Goal: Information Seeking & Learning: Stay updated

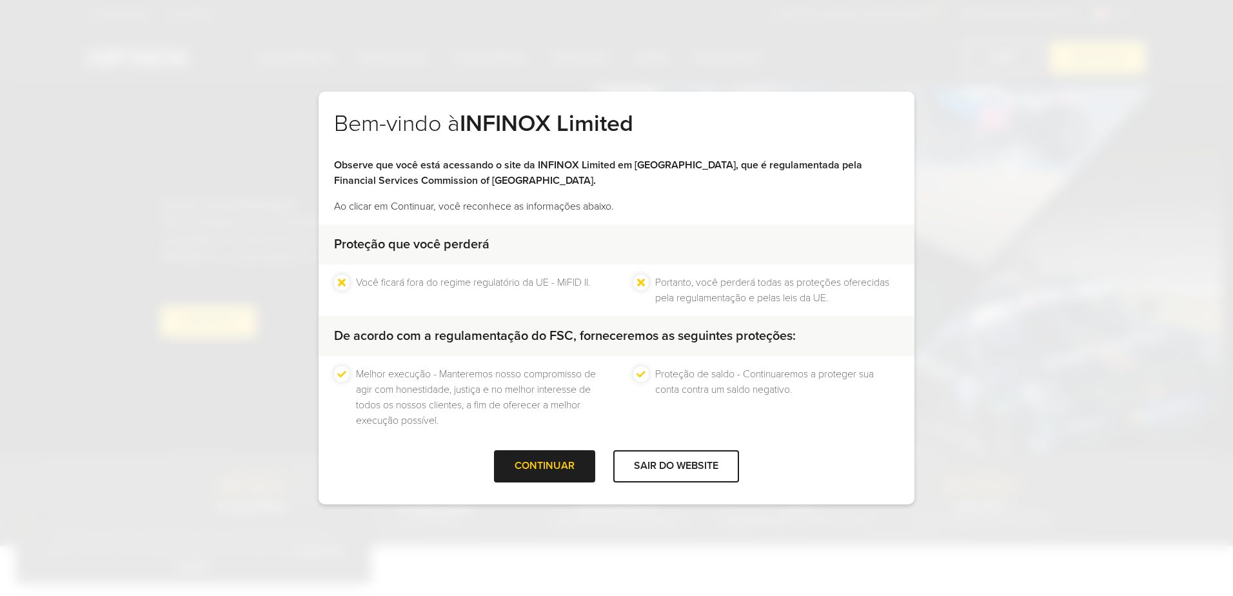
click at [522, 447] on div "Proteção que você perderá Você ficará fora do regime regulatório da UE - MiFID …" at bounding box center [617, 337] width 596 height 226
click at [545, 466] on div at bounding box center [545, 466] width 0 height 0
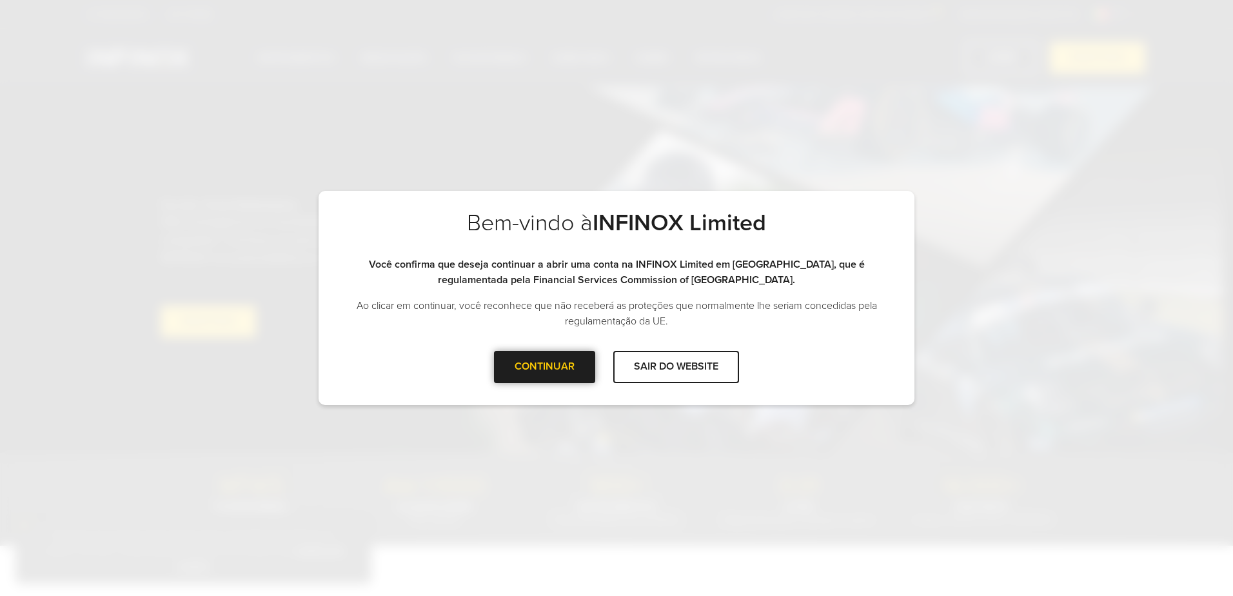
click at [545, 367] on div at bounding box center [545, 367] width 0 height 0
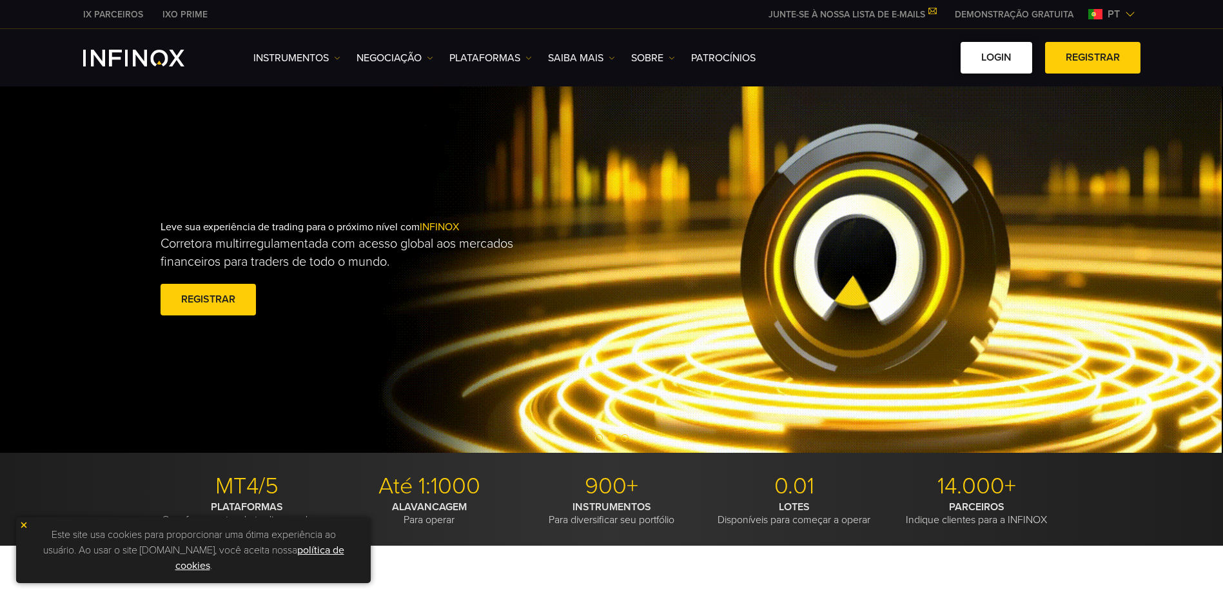
click at [991, 52] on link "Login" at bounding box center [997, 58] width 72 height 32
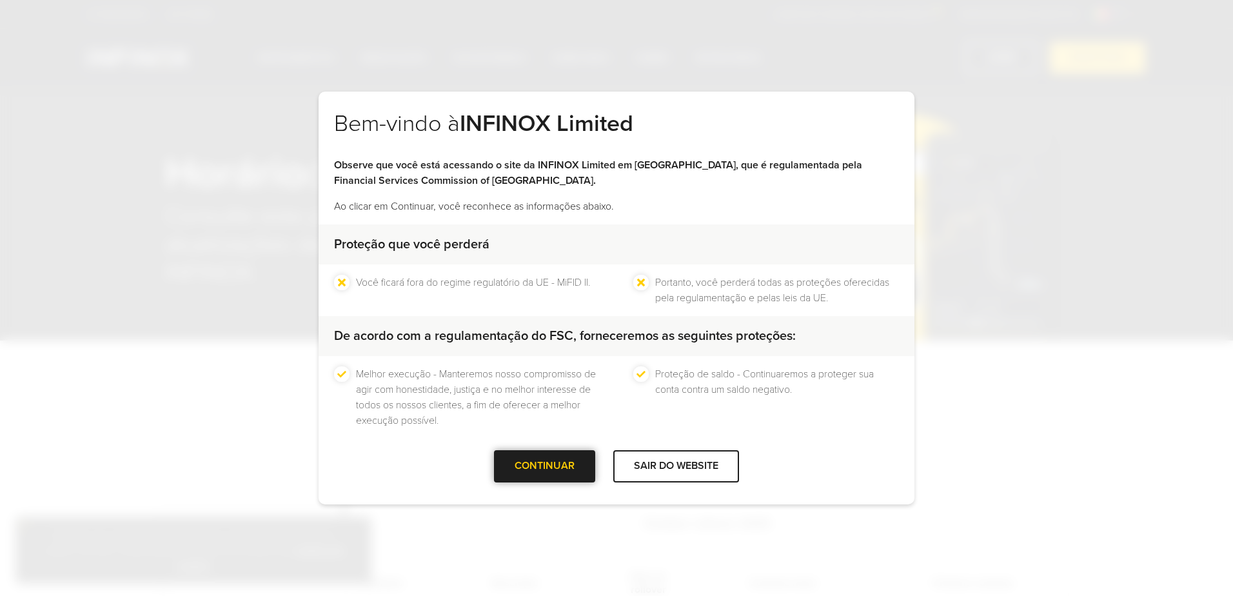
click at [567, 462] on div "CONTINUAR" at bounding box center [544, 466] width 101 height 32
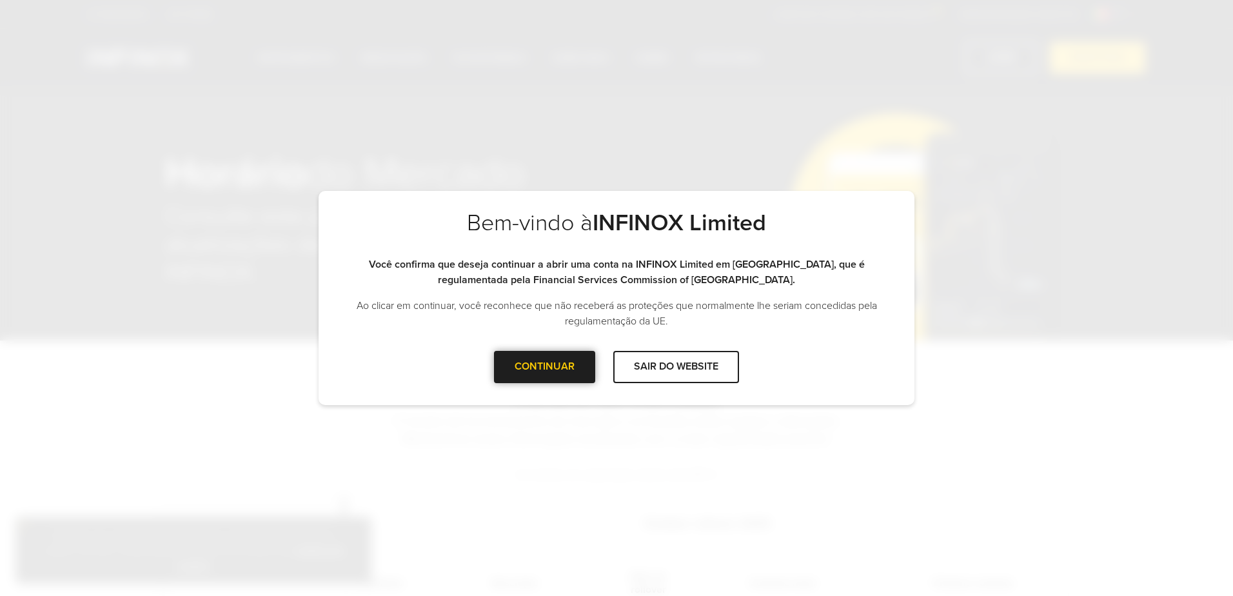
drag, startPoint x: 567, startPoint y: 463, endPoint x: 553, endPoint y: 366, distance: 97.8
click at [553, 366] on div "CONTINUAR" at bounding box center [544, 367] width 101 height 32
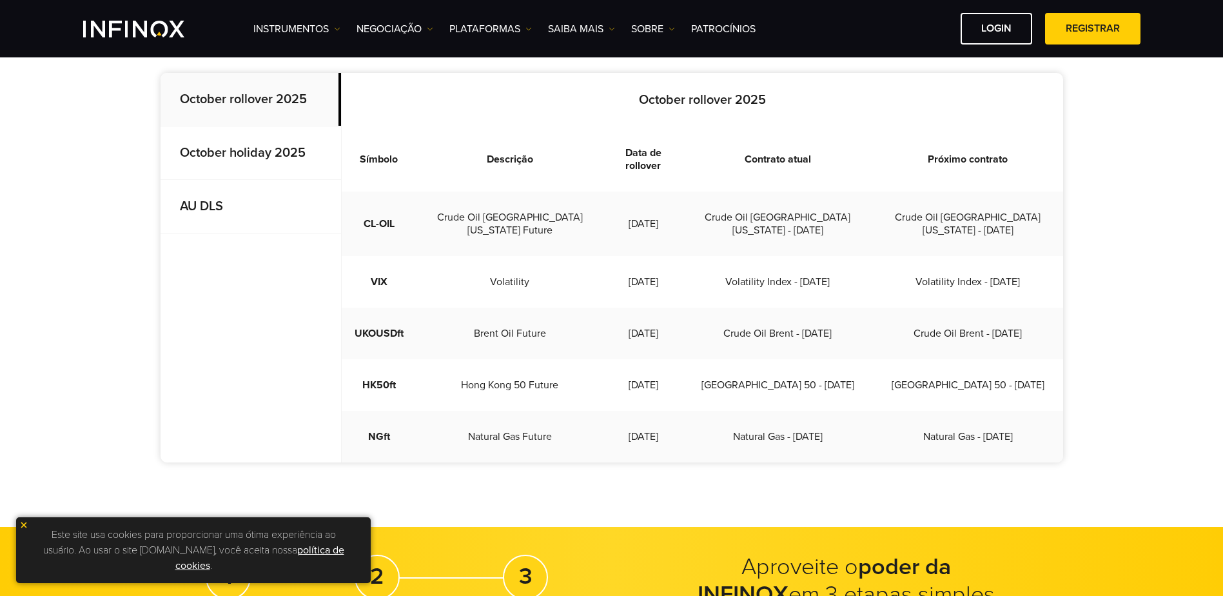
scroll to position [387, 0]
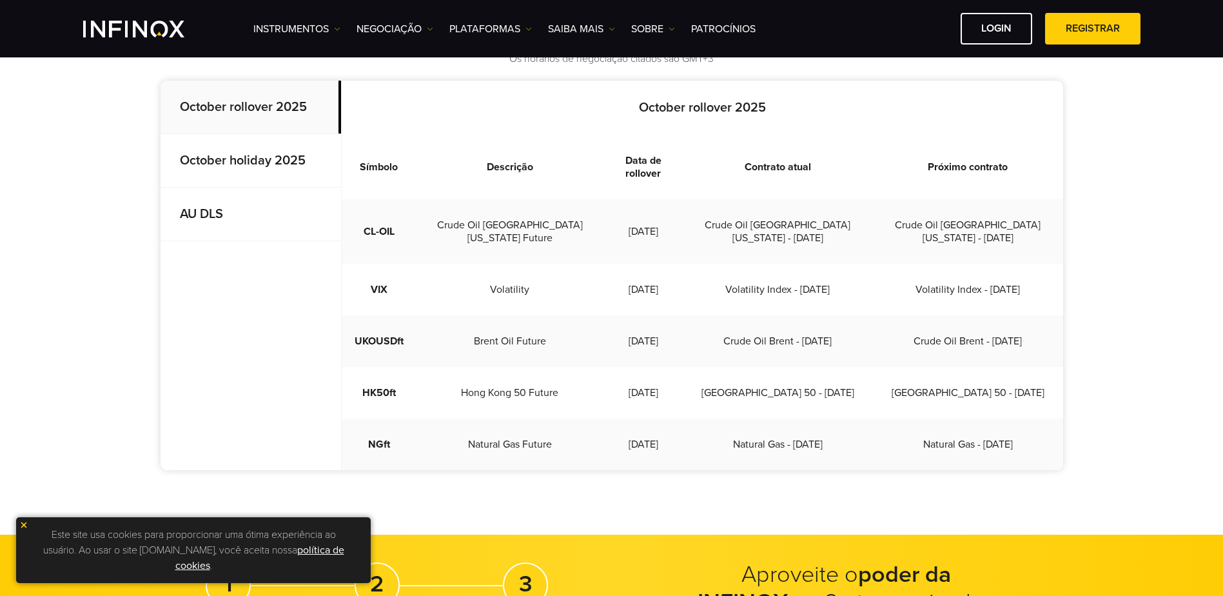
click at [277, 155] on strong "October holiday 2025" at bounding box center [243, 160] width 126 height 15
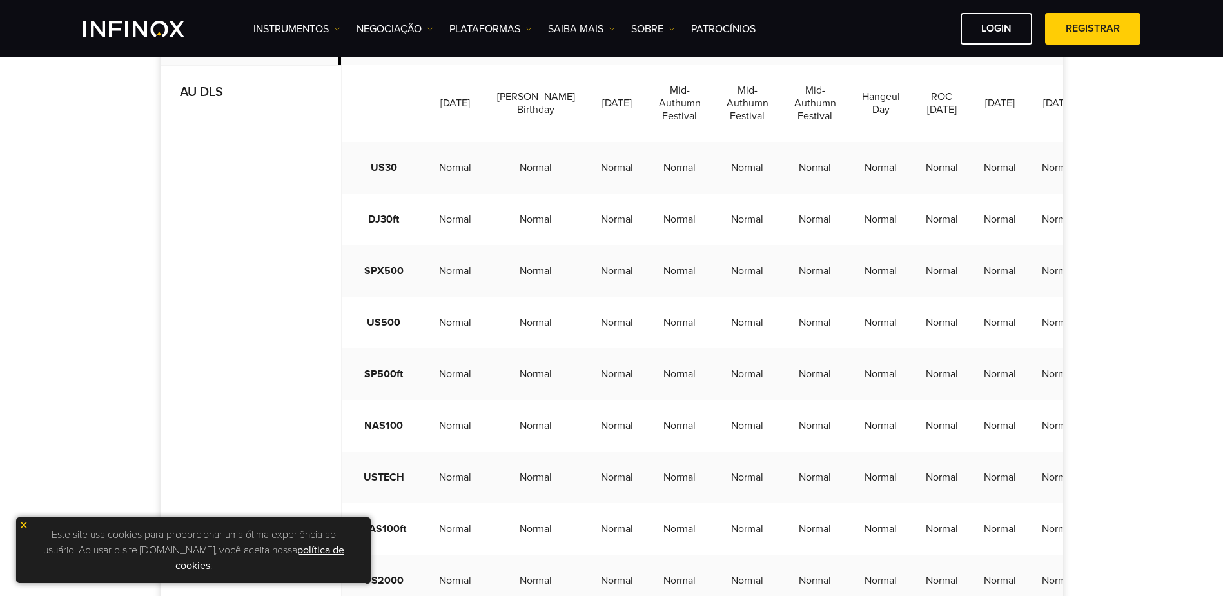
scroll to position [516, 0]
